Goal: Transaction & Acquisition: Book appointment/travel/reservation

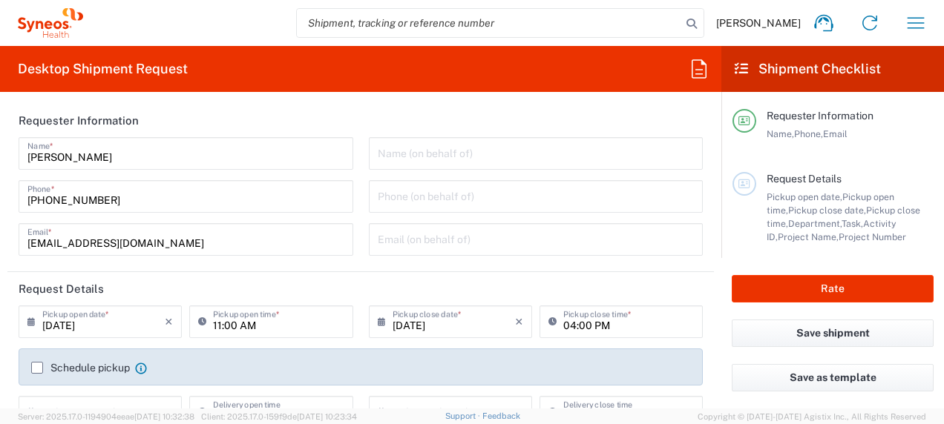
type input "8200"
type input "Syneos Health K.K."
type input "[GEOGRAPHIC_DATA]"
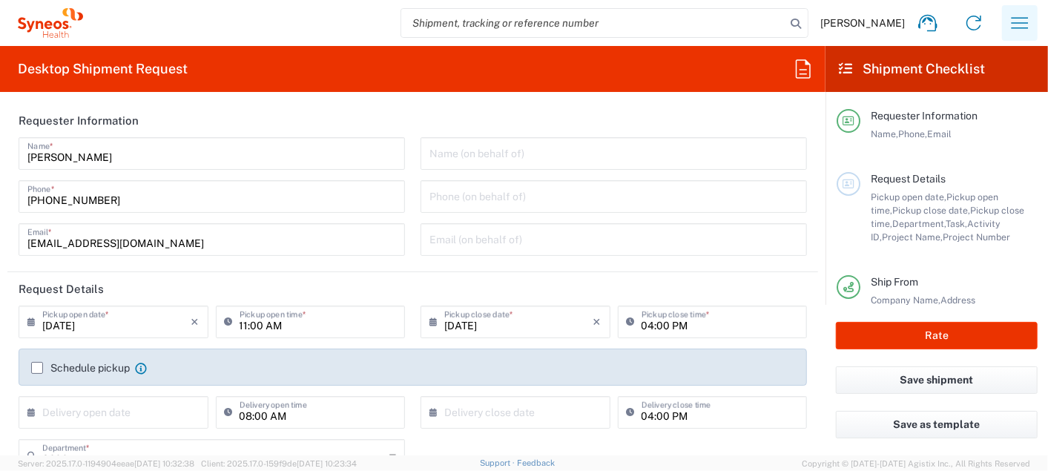
click at [943, 22] on icon "button" at bounding box center [1020, 23] width 24 height 24
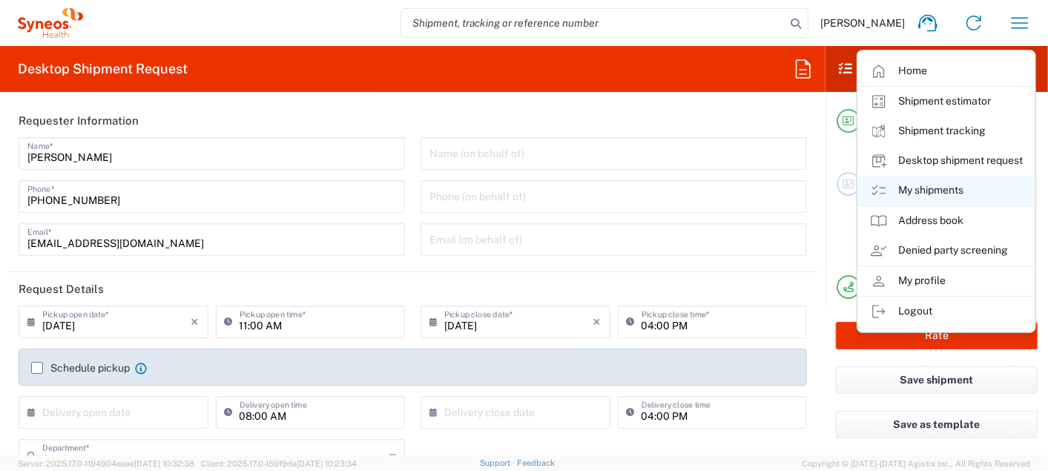
click at [923, 188] on link "My shipments" at bounding box center [946, 191] width 177 height 30
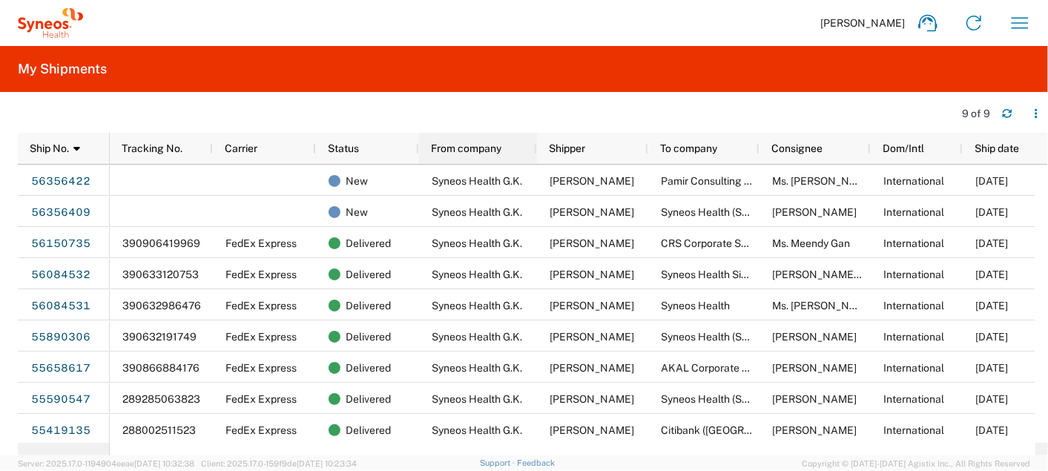
click at [536, 151] on div at bounding box center [536, 148] width 6 height 31
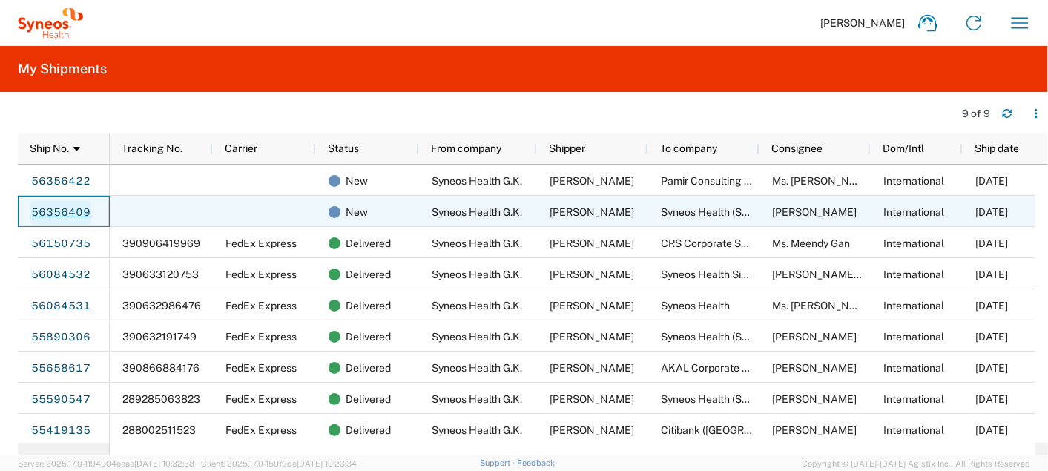
click at [68, 214] on link "56356409" at bounding box center [60, 213] width 61 height 24
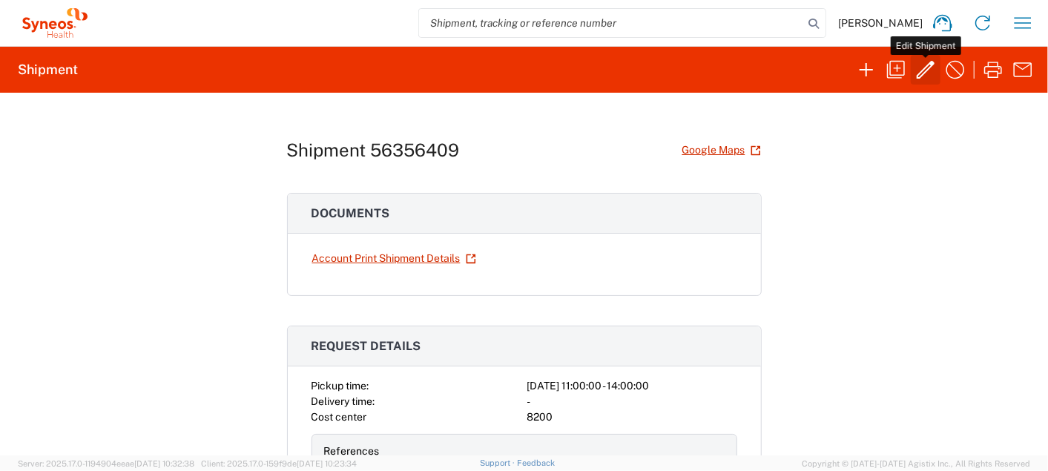
click at [924, 73] on icon "button" at bounding box center [926, 70] width 18 height 18
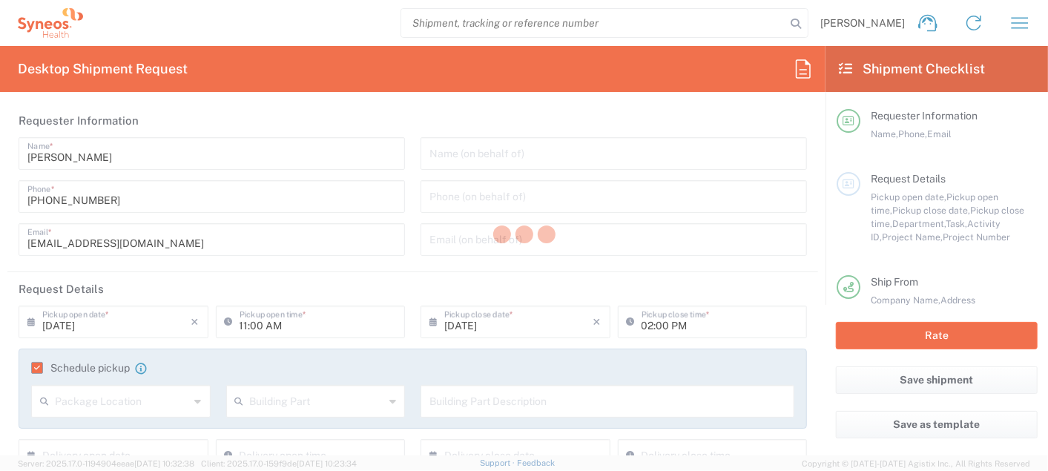
type input "8200 DEPARTMENTAL EXPENSE"
type input "Shanghai Shi"
type input "8200"
type input "[GEOGRAPHIC_DATA]"
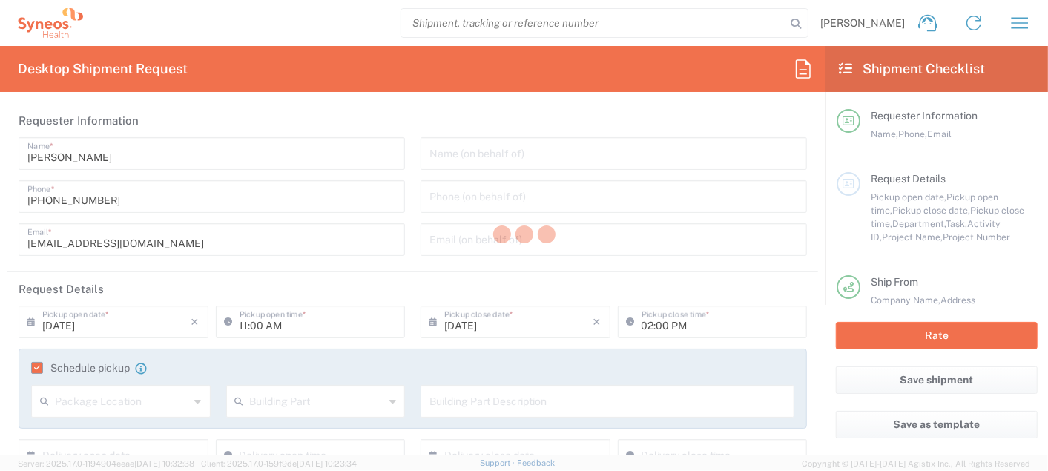
type input "Envelope"
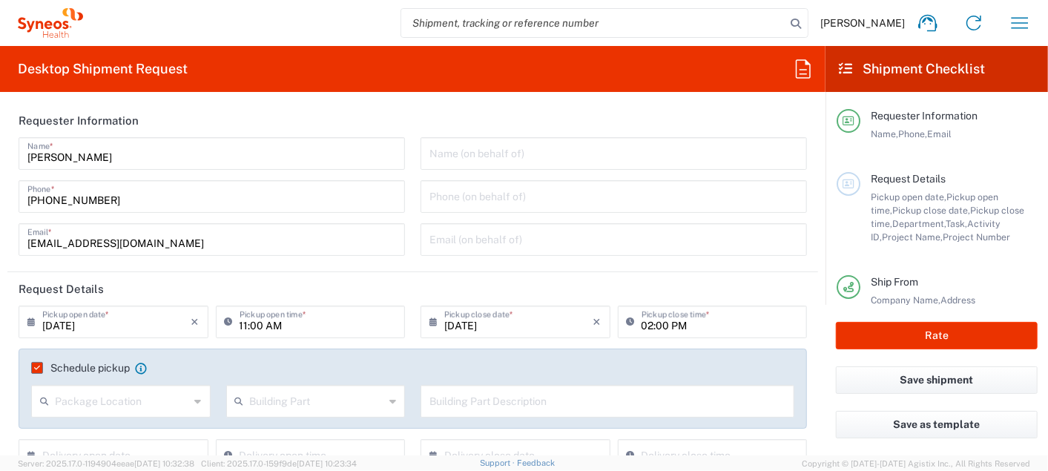
click at [406, 283] on header "Request Details" at bounding box center [412, 288] width 811 height 33
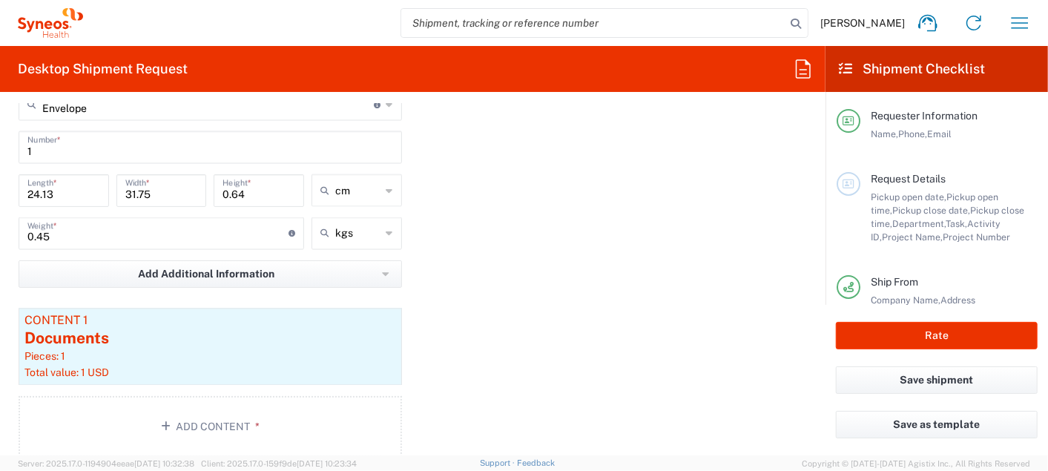
scroll to position [1483, 0]
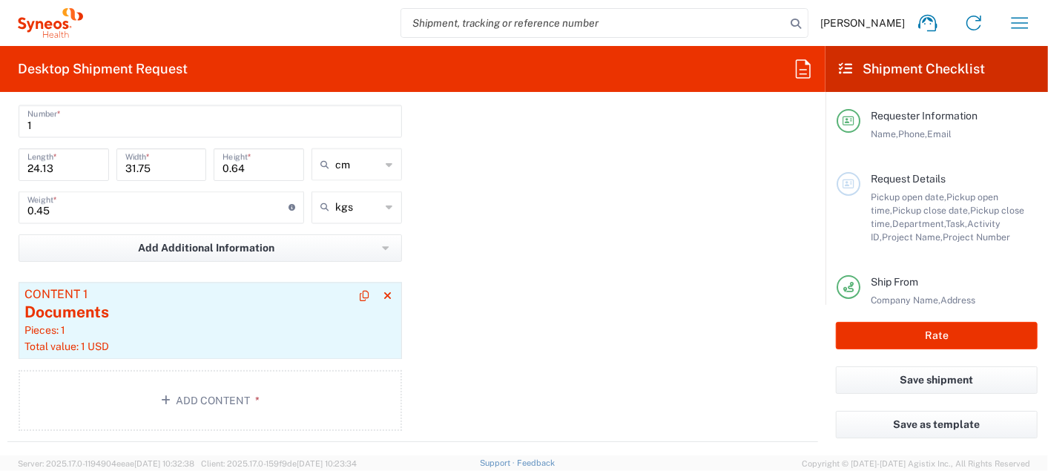
click at [276, 332] on div "Pieces: 1" at bounding box center [210, 330] width 372 height 13
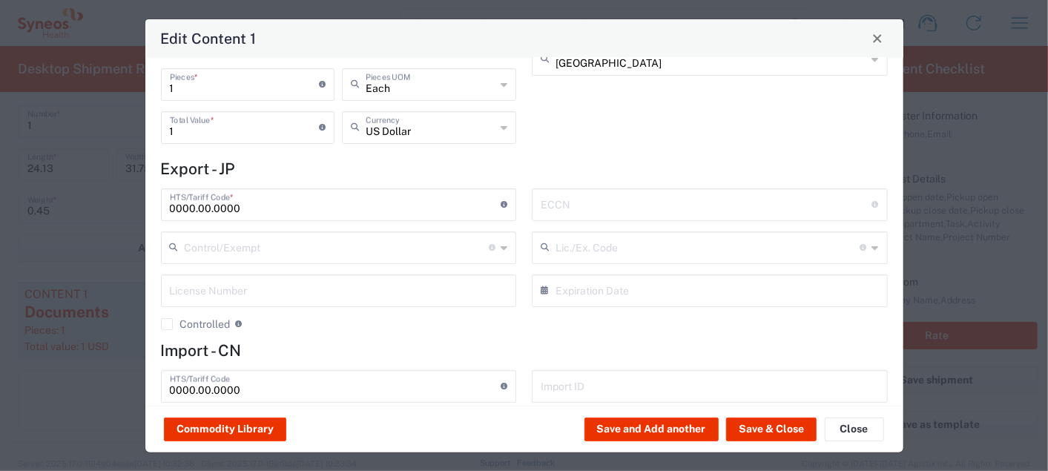
scroll to position [136, 0]
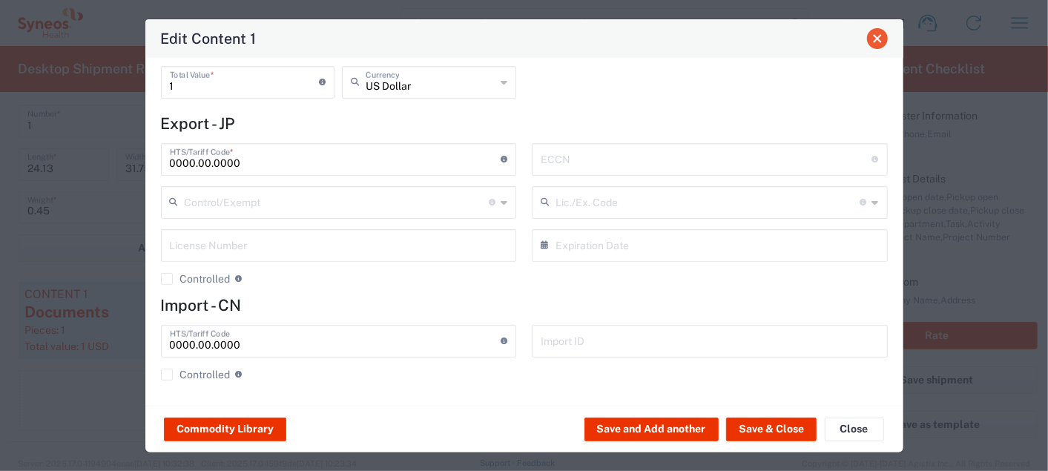
click at [883, 39] on button "Close" at bounding box center [877, 38] width 21 height 21
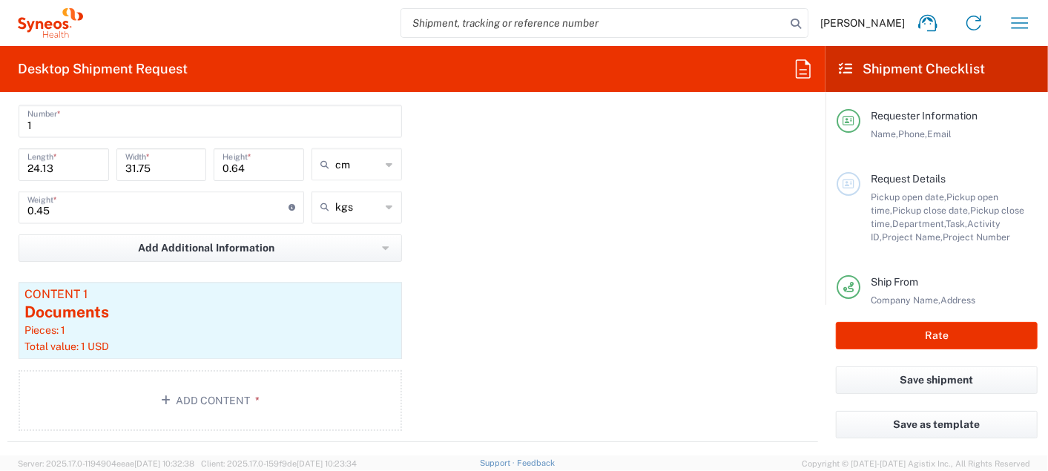
click at [468, 280] on div "Package 1 Envelope Type * Material used to package goods Envelope Large Box Med…" at bounding box center [412, 235] width 811 height 413
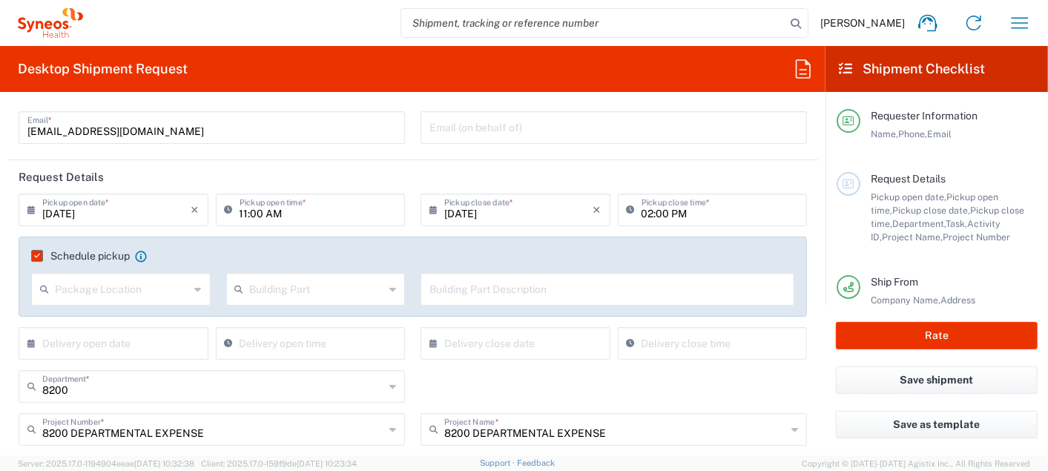
scroll to position [165, 0]
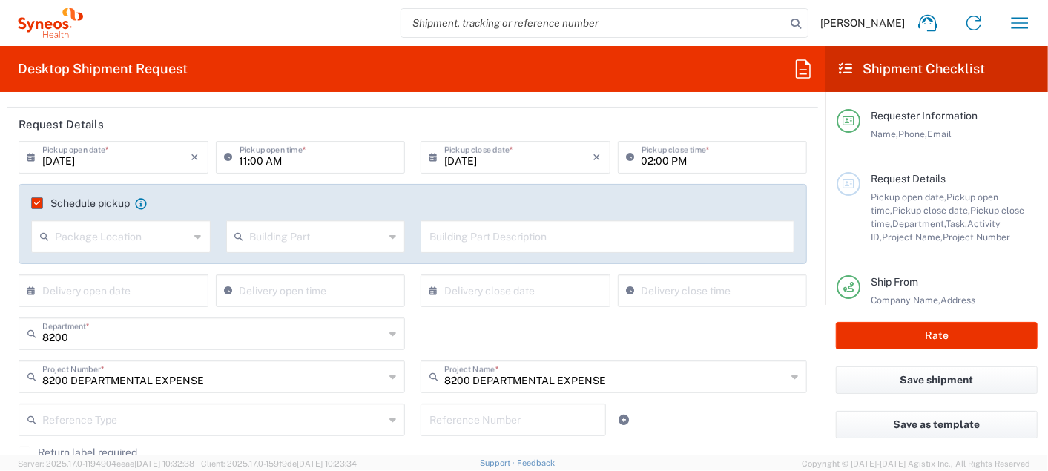
click at [240, 162] on input "11:00 AM" at bounding box center [318, 156] width 157 height 26
type input "05:00 PM"
click at [642, 159] on input "02:00 PM" at bounding box center [720, 156] width 157 height 26
click at [642, 165] on input "20:00 PM" at bounding box center [720, 156] width 157 height 26
click at [642, 158] on input "20:00 PM" at bounding box center [720, 156] width 157 height 26
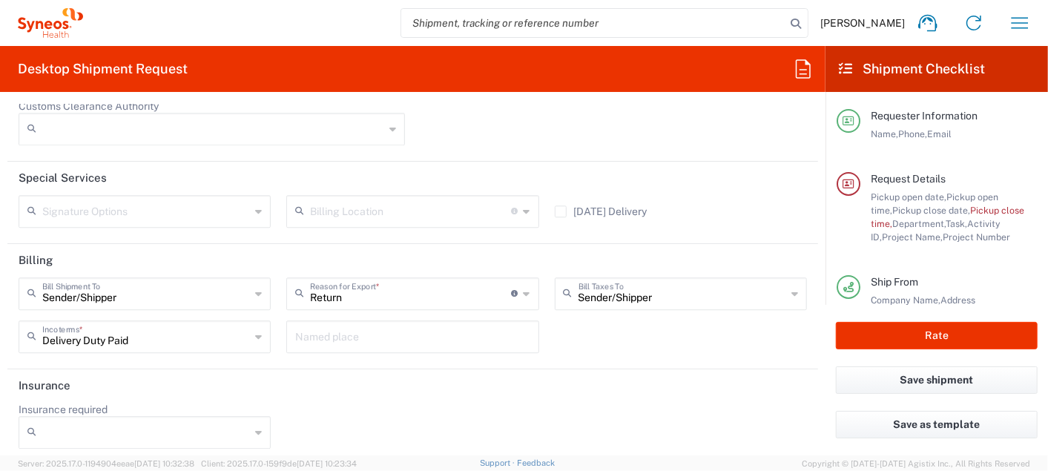
scroll to position [2158, 0]
type input "08:00 PM"
click at [892, 331] on button "Rate" at bounding box center [937, 335] width 202 height 27
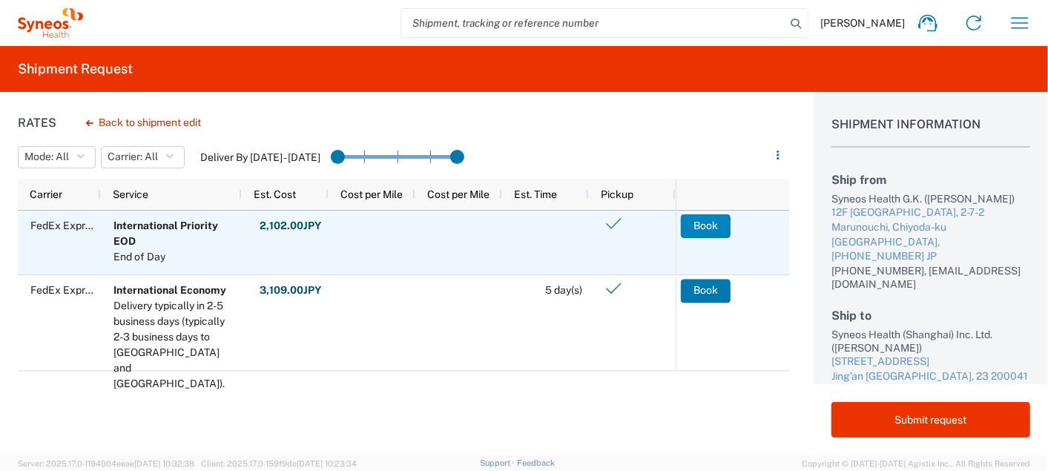
click at [715, 228] on button "Book" at bounding box center [706, 226] width 50 height 24
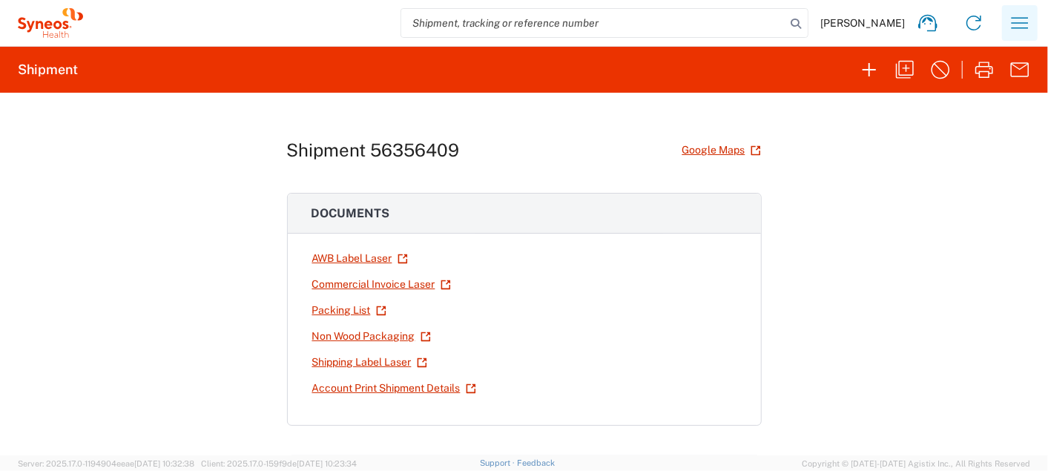
click at [943, 21] on icon "button" at bounding box center [1020, 23] width 24 height 24
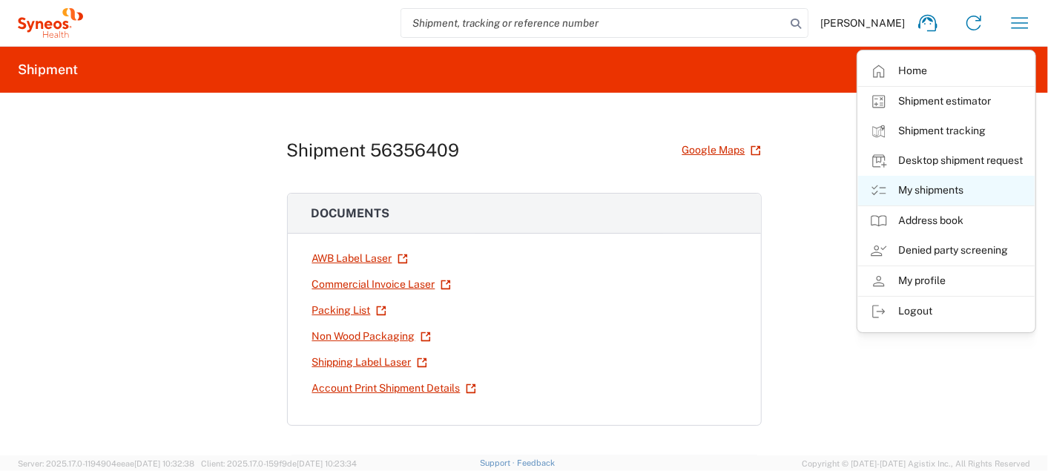
click at [943, 186] on link "My shipments" at bounding box center [946, 191] width 177 height 30
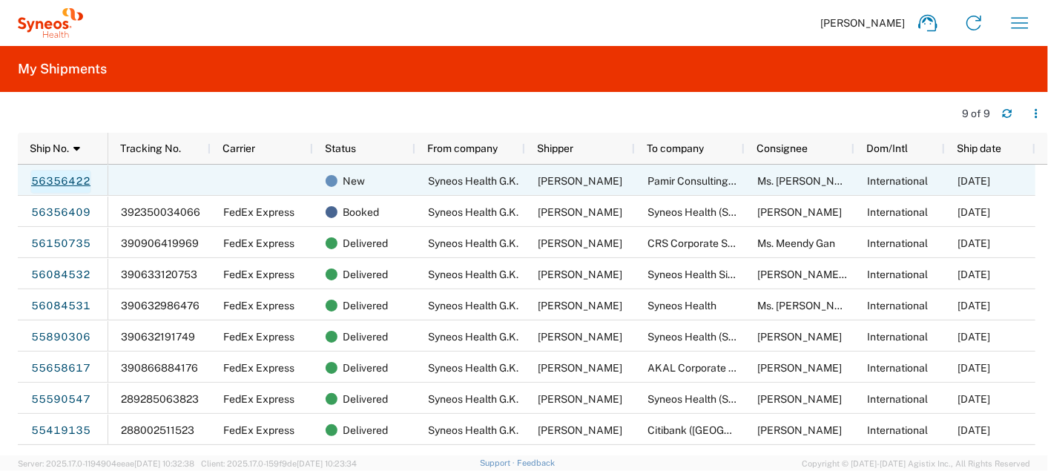
click at [47, 181] on link "56356422" at bounding box center [60, 182] width 61 height 24
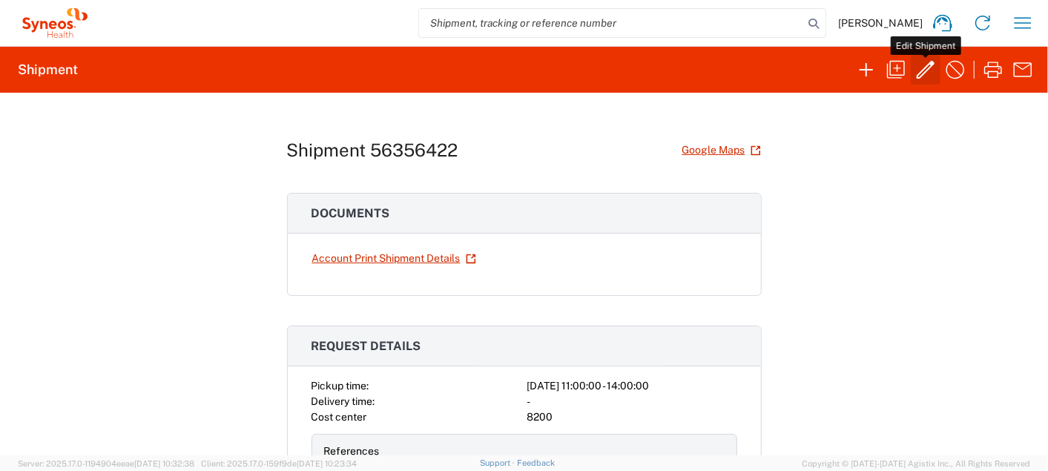
click at [919, 65] on icon "button" at bounding box center [926, 70] width 24 height 24
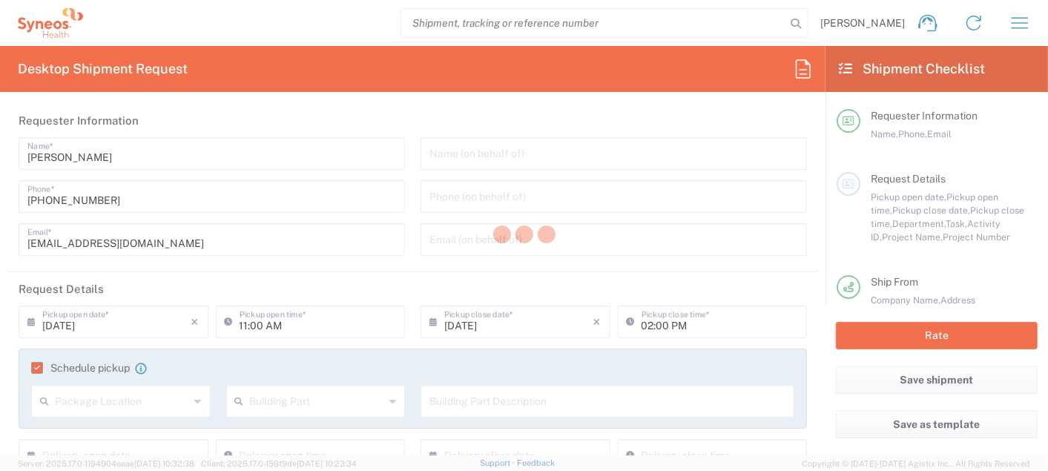
type input "8200 DEPARTMENTAL EXPENSE"
type input "8200"
type input "[GEOGRAPHIC_DATA]"
type input "Envelope"
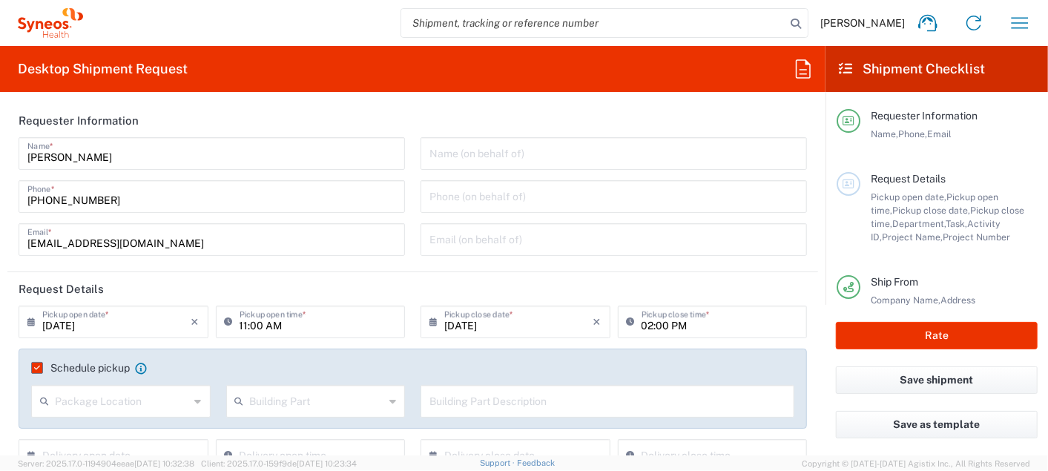
click at [241, 324] on input "11:00 AM" at bounding box center [318, 321] width 157 height 26
type input "05:00 PM"
click at [642, 325] on input "02:00 PM" at bounding box center [720, 321] width 157 height 26
type input "08:00 PM"
click at [402, 267] on agx-form-section "Requester Information [PERSON_NAME] Name * [PHONE_NUMBER] Phone * [EMAIL_ADDRES…" at bounding box center [412, 188] width 811 height 168
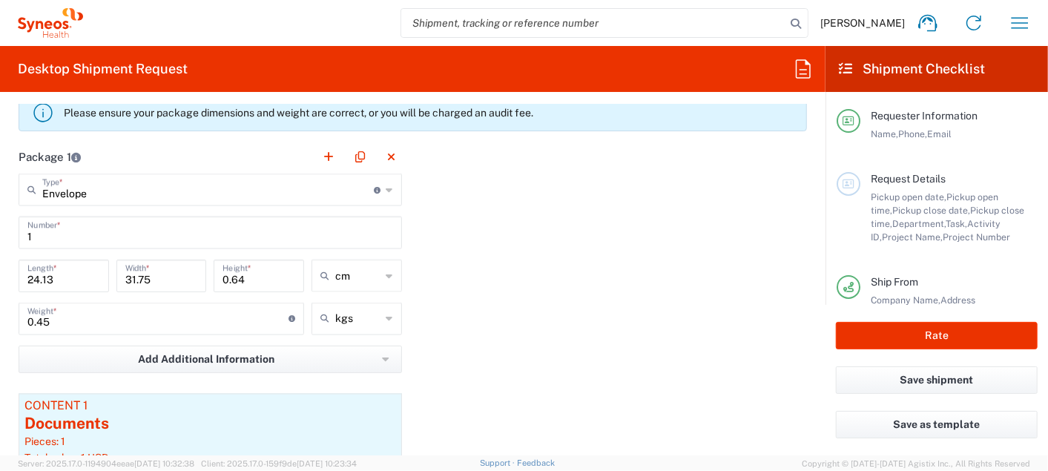
scroll to position [1455, 0]
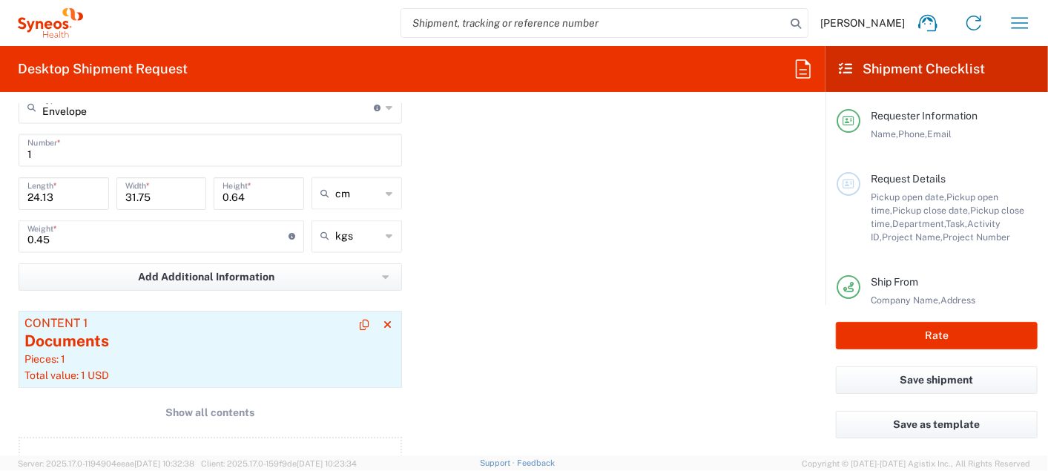
click at [315, 353] on div "Pieces: 1" at bounding box center [210, 359] width 372 height 13
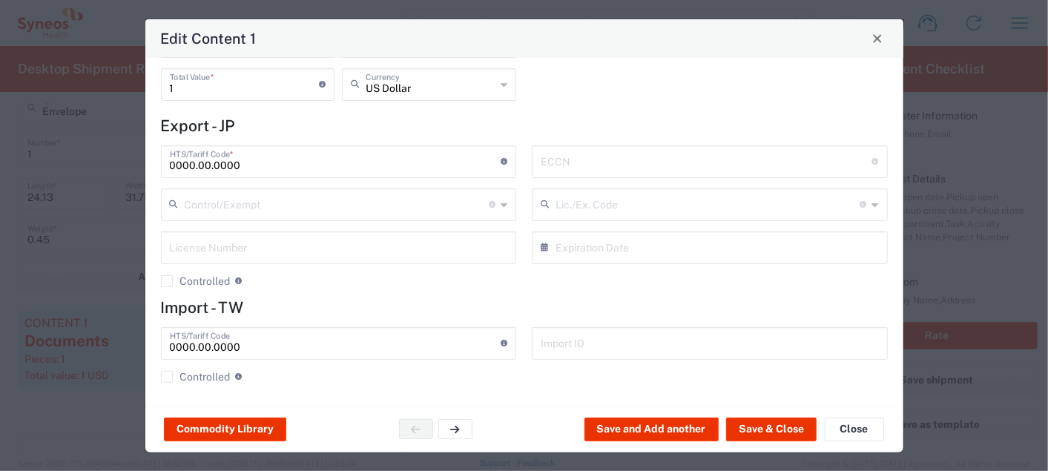
scroll to position [136, 0]
click at [840, 424] on button "Close" at bounding box center [854, 430] width 59 height 24
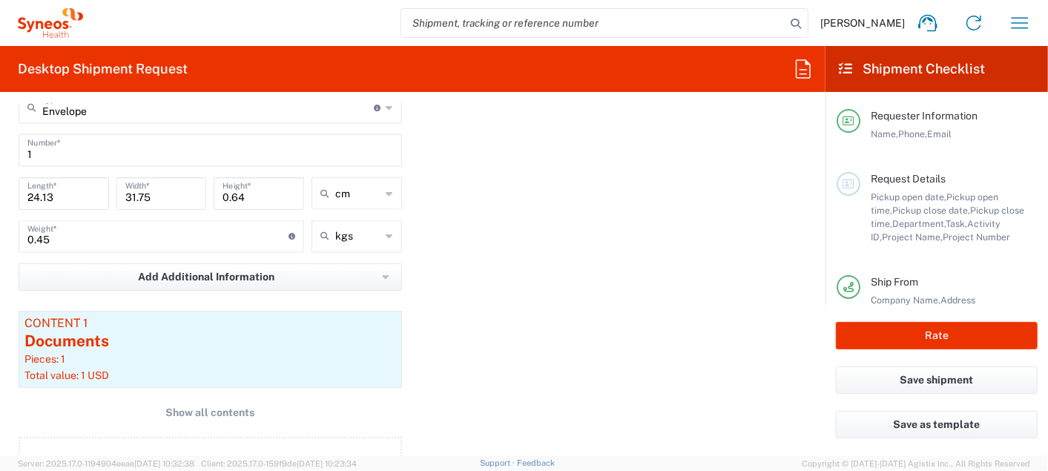
click at [446, 304] on div "Package 1 Envelope Type * Material used to package goods Envelope Large Box Med…" at bounding box center [412, 283] width 811 height 451
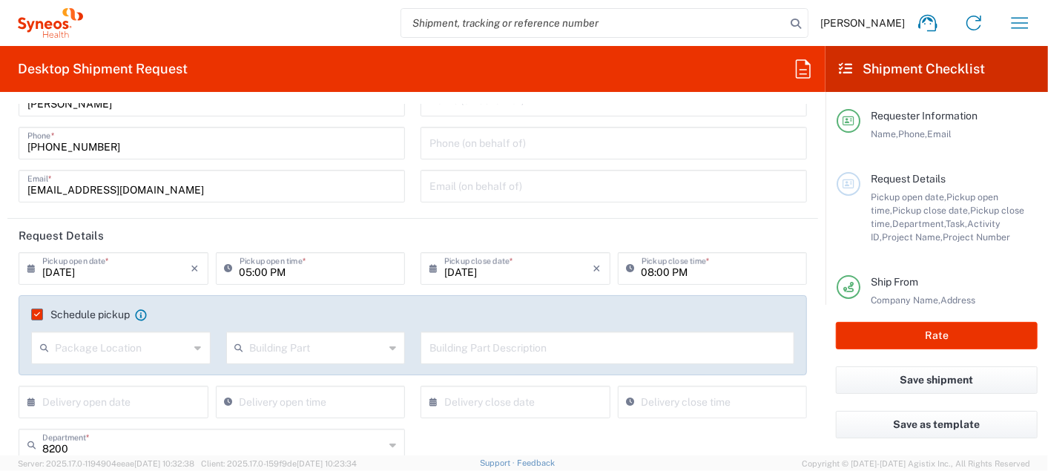
scroll to position [0, 0]
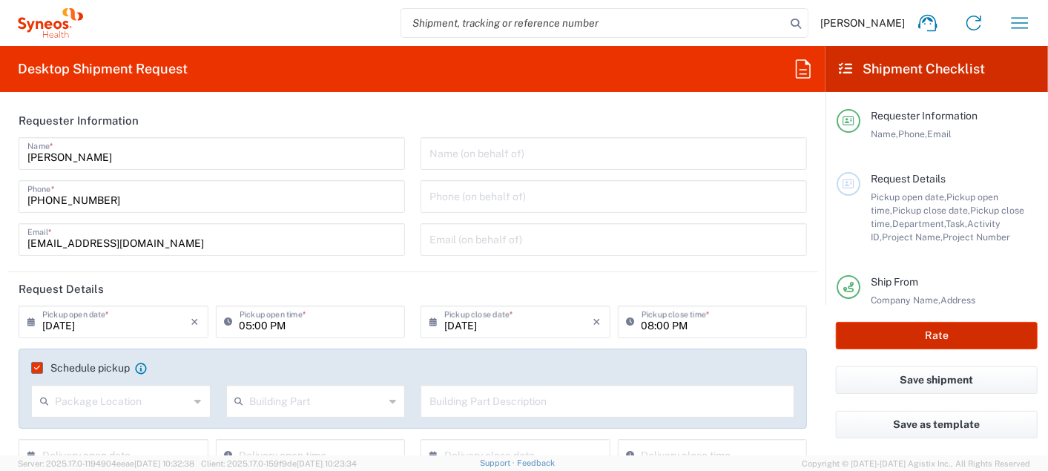
click at [879, 339] on button "Rate" at bounding box center [937, 335] width 202 height 27
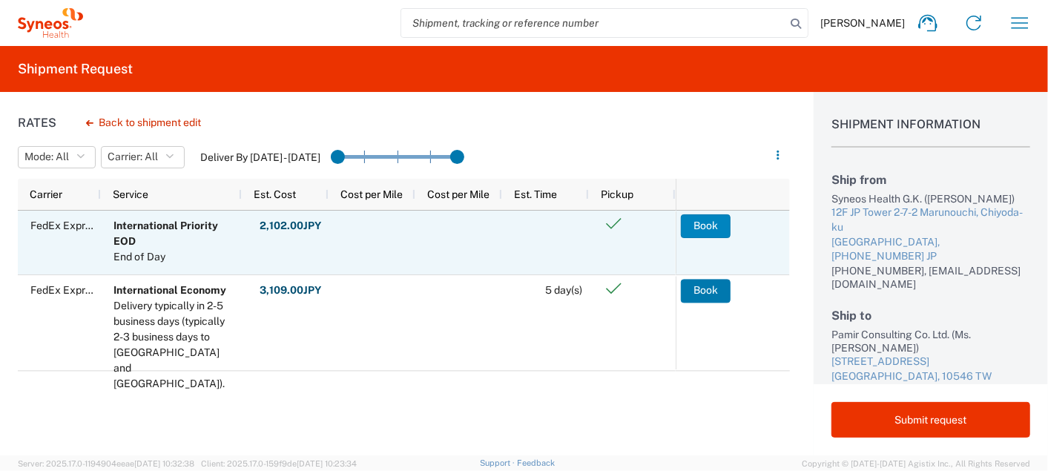
click at [716, 223] on button "Book" at bounding box center [706, 226] width 50 height 24
